Goal: Check status: Check status

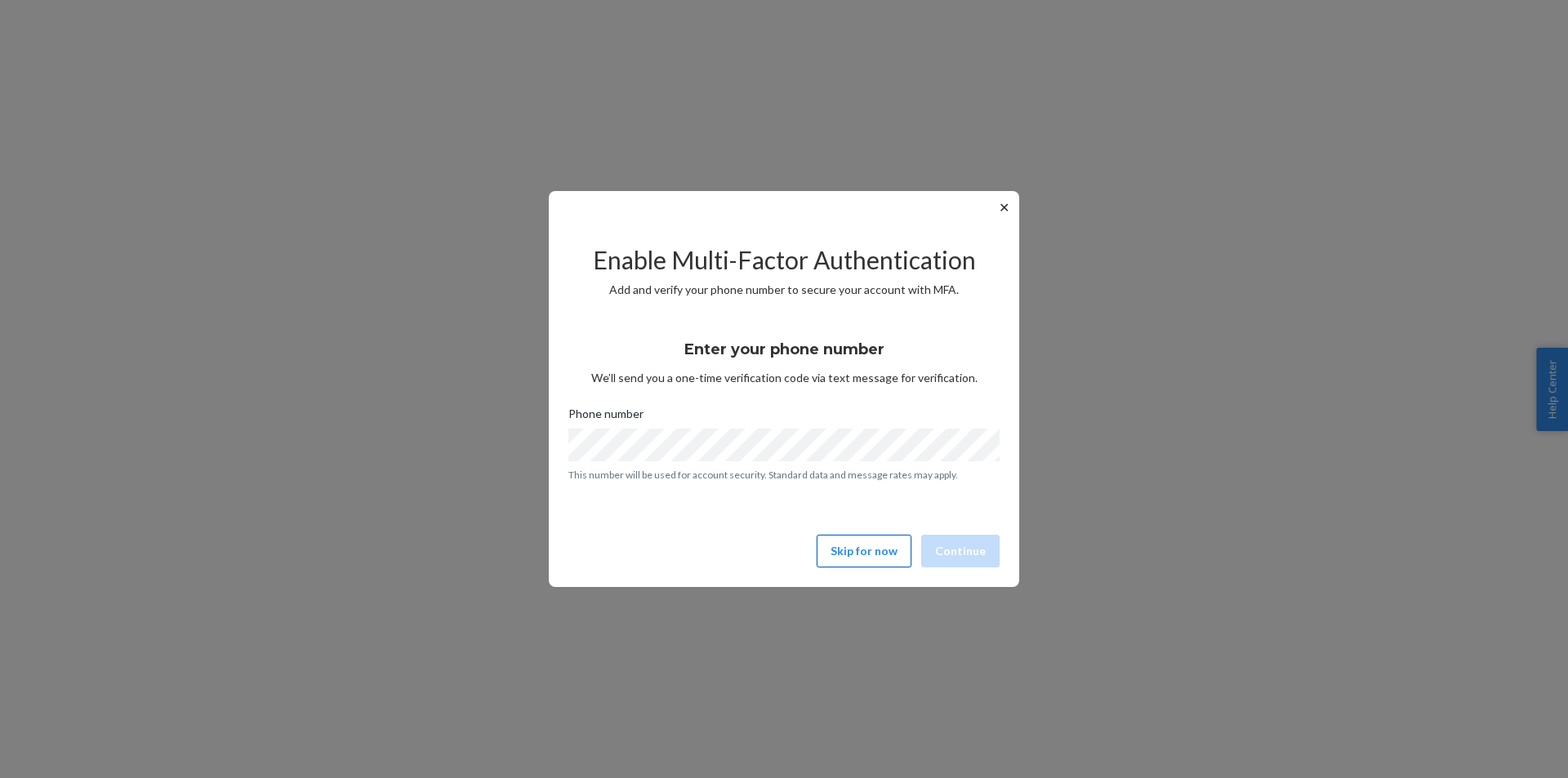
click at [863, 544] on button "Skip for now" at bounding box center [864, 551] width 95 height 33
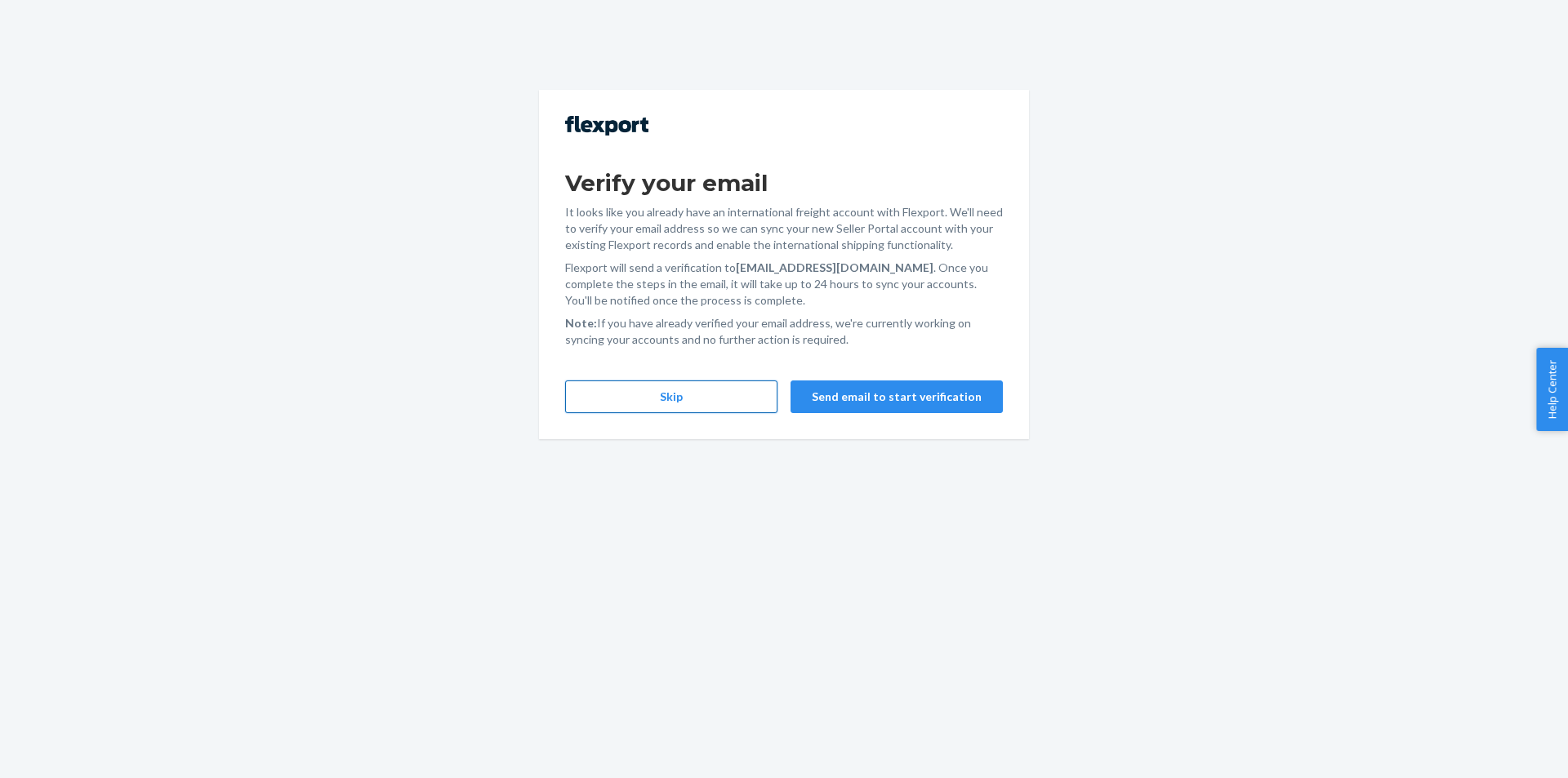
click at [682, 402] on button "Skip" at bounding box center [671, 397] width 212 height 33
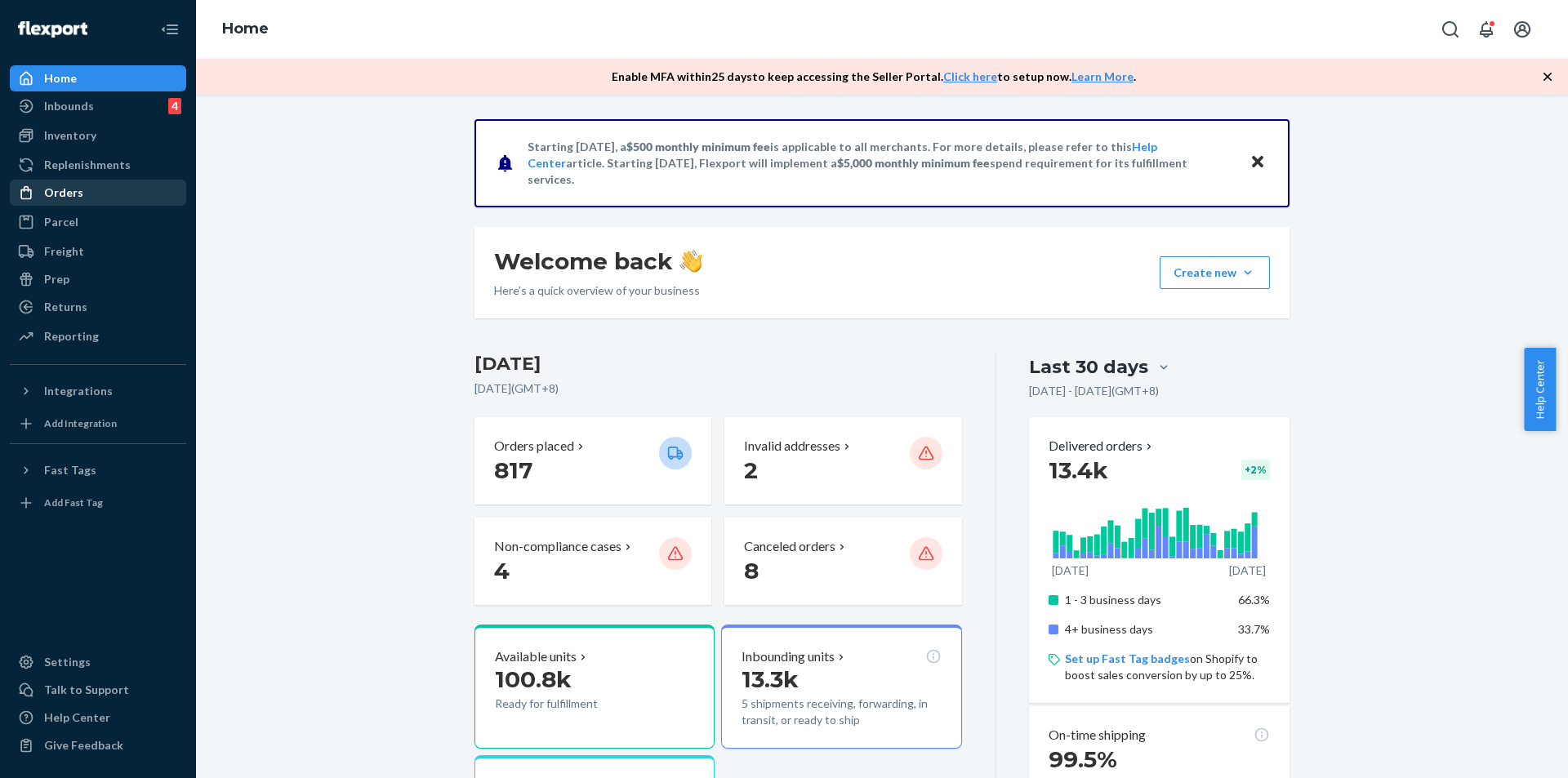
click at [82, 190] on div "Orders" at bounding box center [98, 193] width 173 height 23
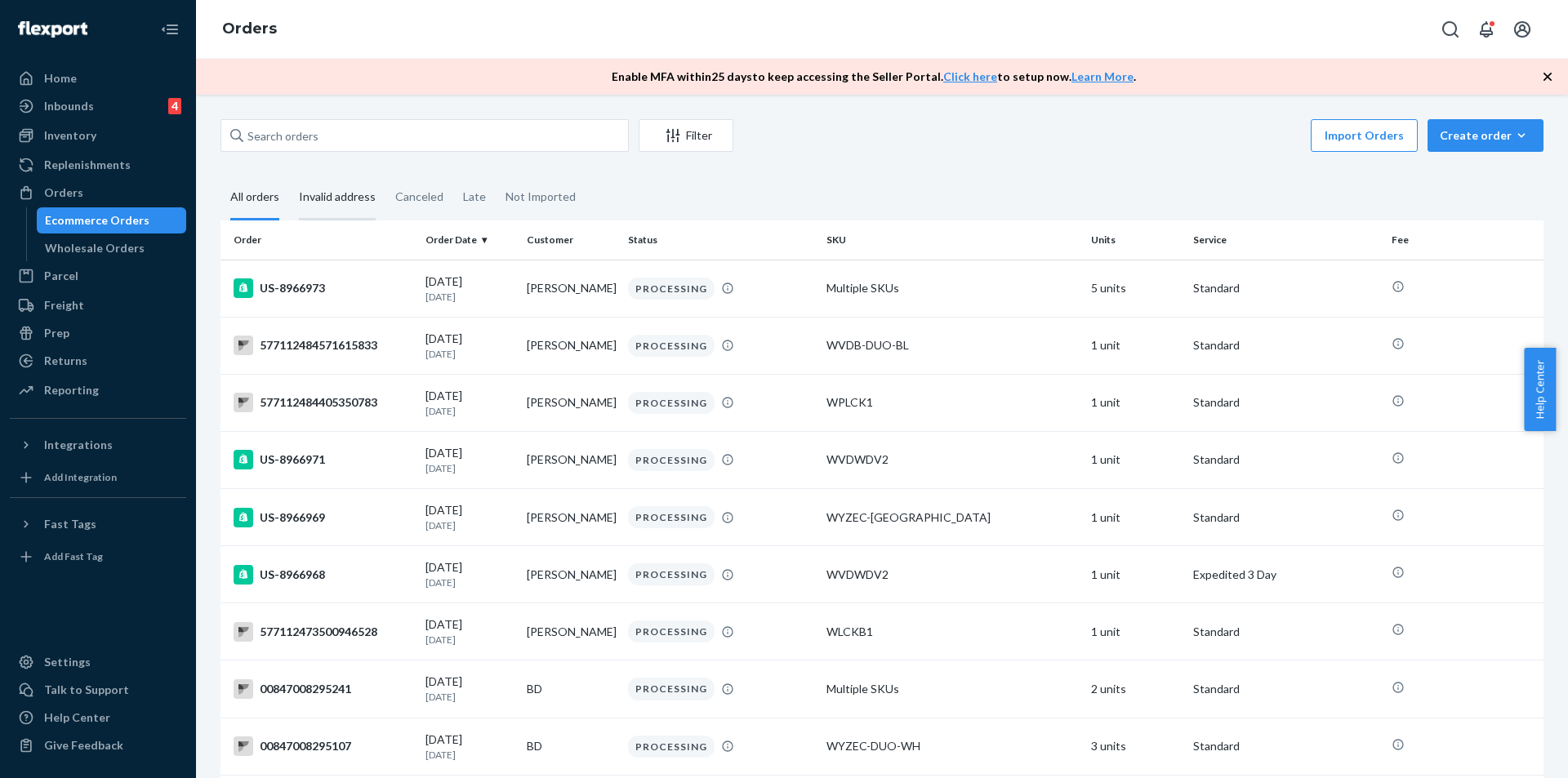
click at [312, 207] on div "Invalid address" at bounding box center [337, 198] width 77 height 45
click at [289, 175] on input "Invalid address" at bounding box center [289, 175] width 0 height 0
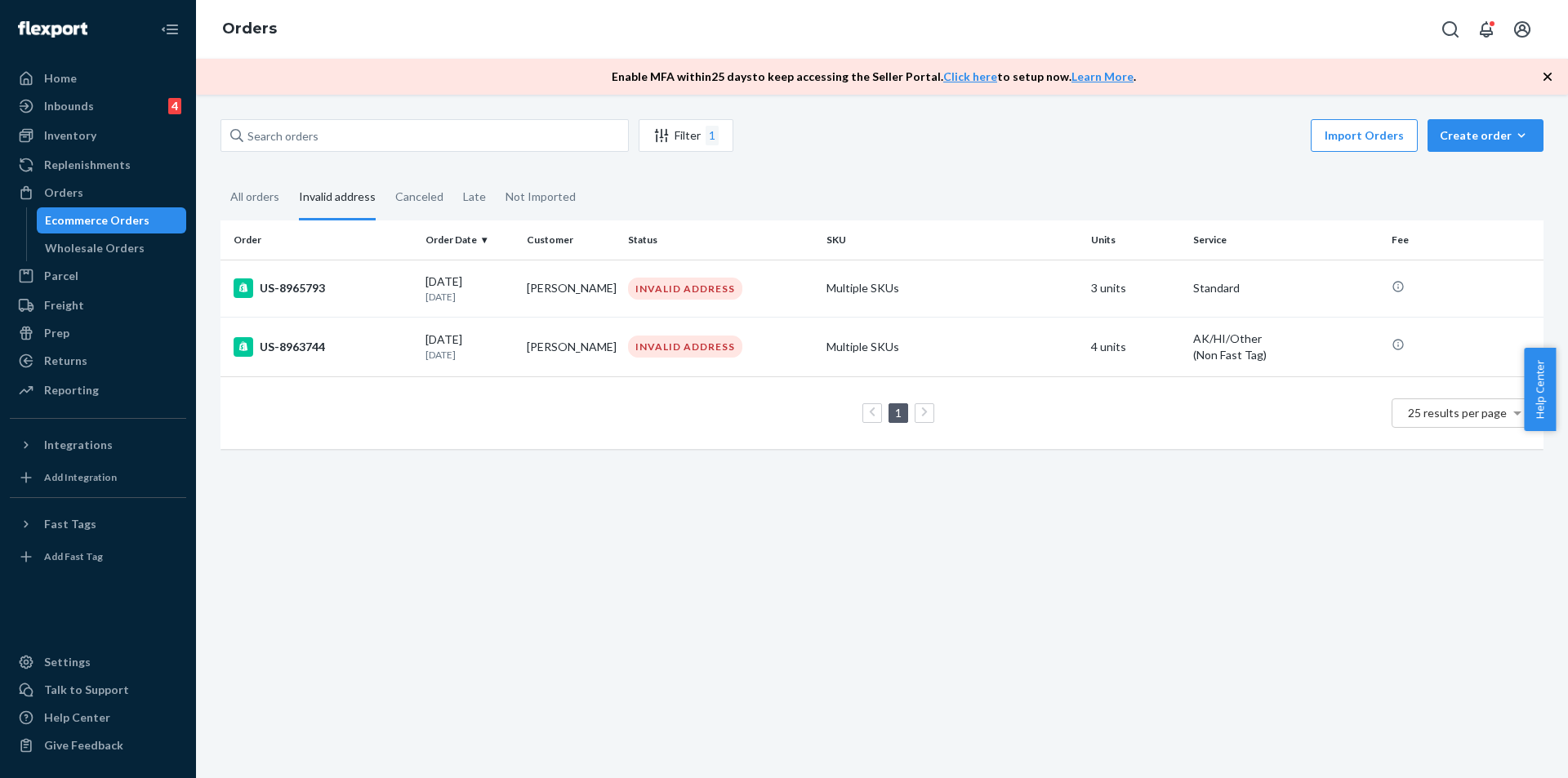
click at [983, 523] on div "Filter 1 Import Orders Create order Ecommerce order Removal order All orders In…" at bounding box center [882, 437] width 1372 height 684
click at [260, 194] on div "All orders" at bounding box center [255, 198] width 49 height 45
click at [221, 175] on input "All orders" at bounding box center [221, 175] width 0 height 0
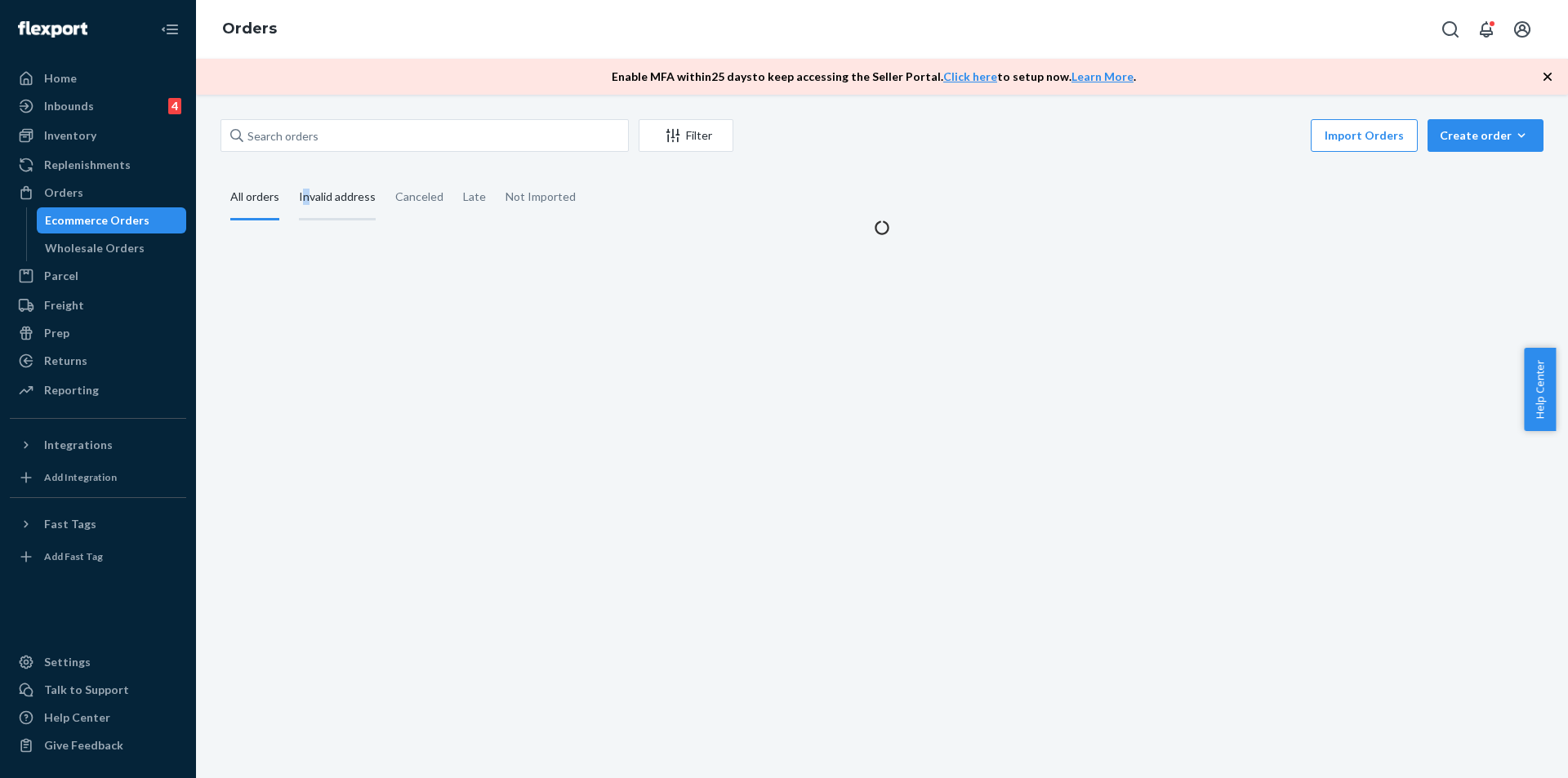
click at [306, 193] on div "Invalid address" at bounding box center [337, 198] width 77 height 45
